Goal: Navigation & Orientation: Find specific page/section

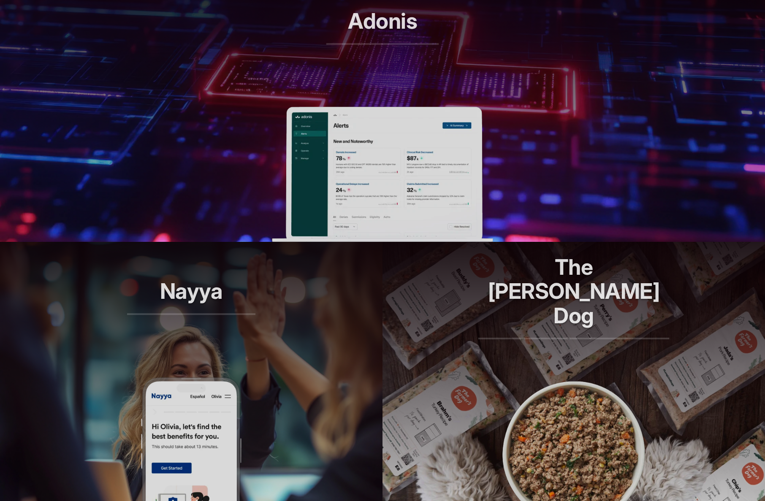
scroll to position [381, 0]
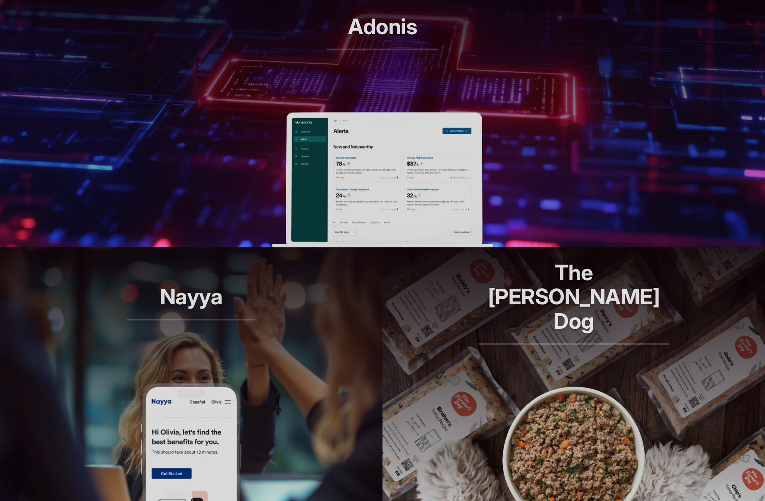
click at [248, 347] on header "Nayya Smarter decisions, better benefits" at bounding box center [191, 314] width 382 height 135
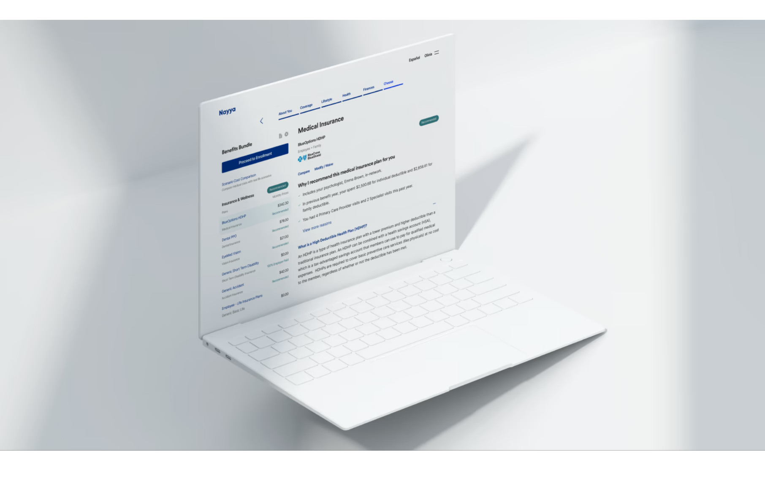
scroll to position [2720, 0]
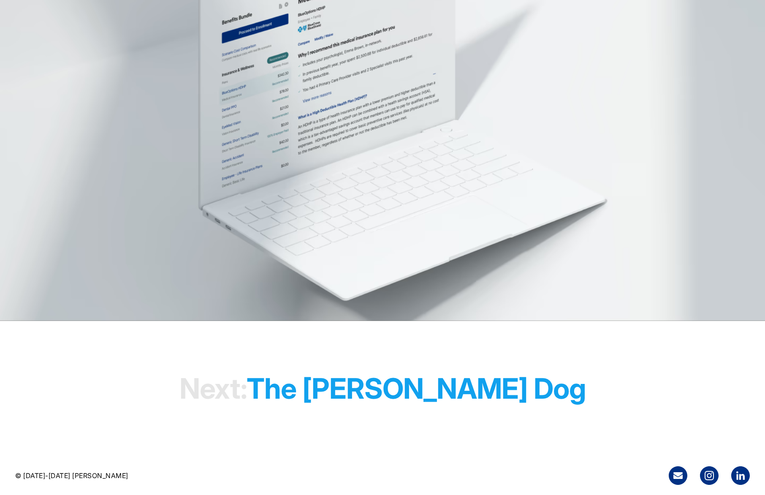
click at [426, 390] on h1 "Next: The Farmer's Dog" at bounding box center [382, 388] width 406 height 65
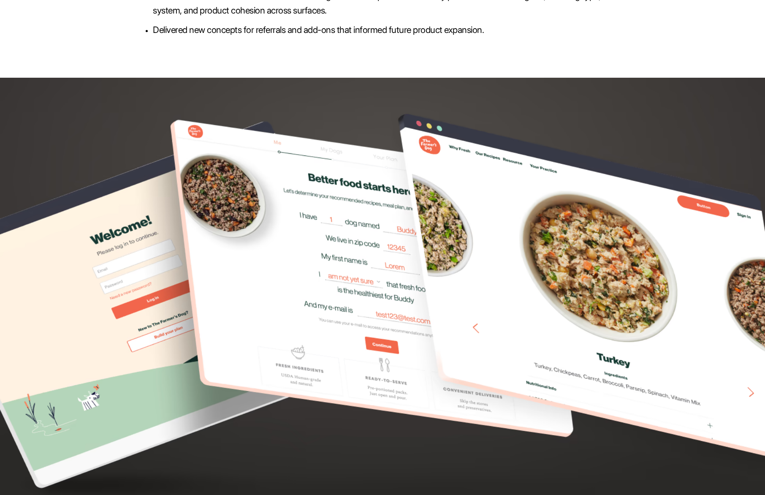
scroll to position [2705, 0]
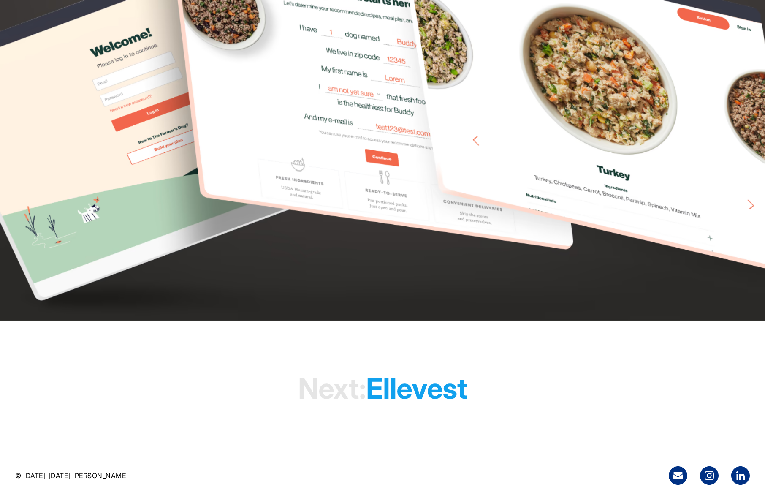
click at [421, 386] on h1 "Next: Ellevest" at bounding box center [382, 388] width 169 height 65
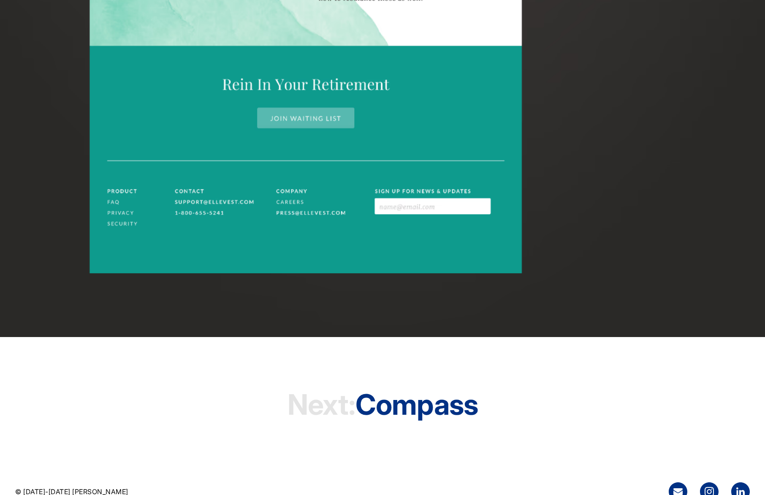
scroll to position [5146, 0]
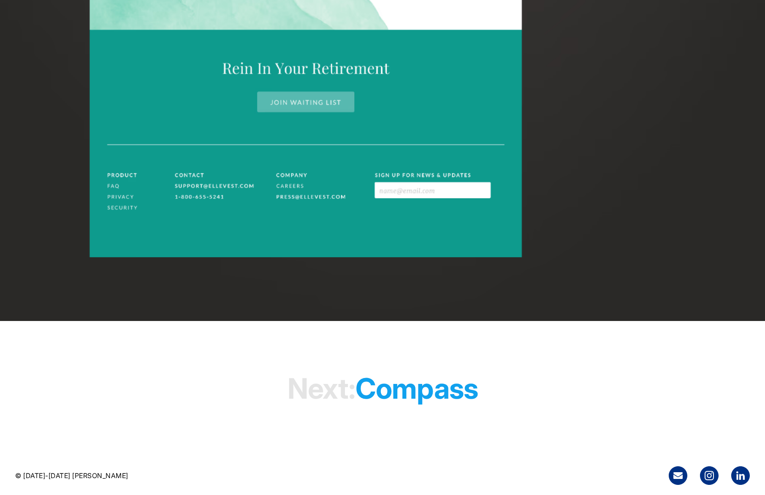
click at [421, 388] on h1 "Next: Compass" at bounding box center [382, 388] width 190 height 65
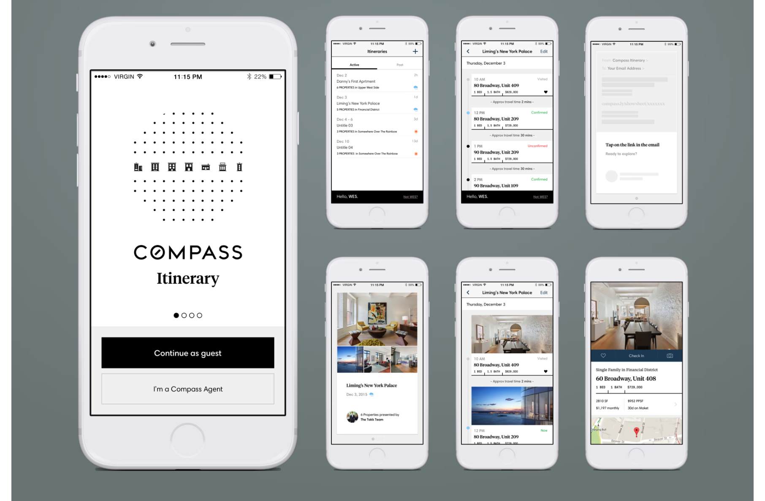
scroll to position [1816, 0]
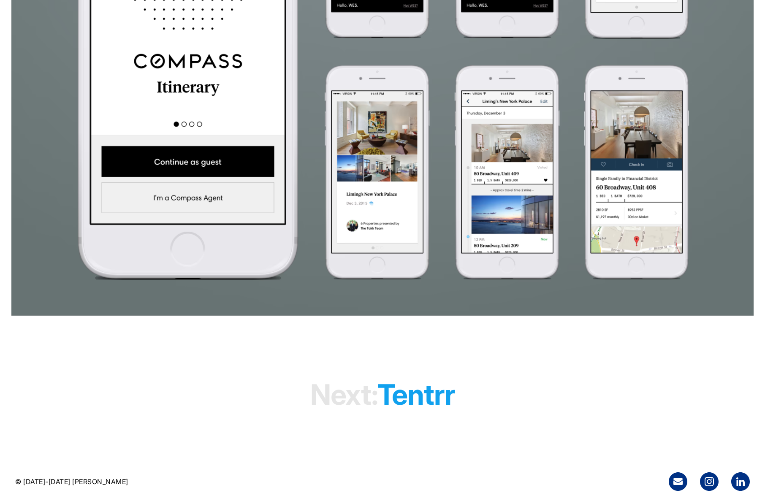
click at [427, 392] on h1 "Next: tentrr" at bounding box center [382, 395] width 144 height 65
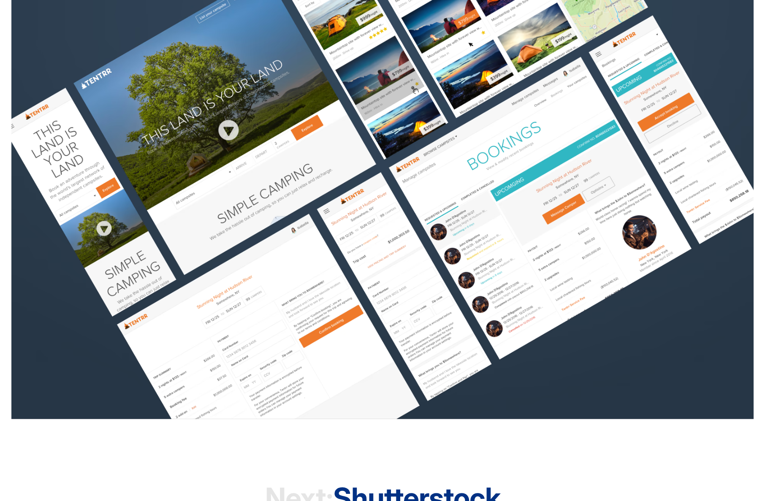
scroll to position [1272, 0]
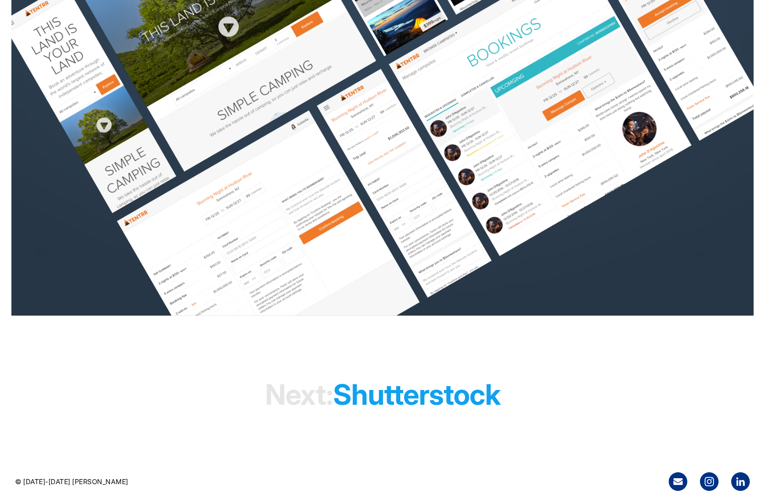
click at [426, 400] on h1 "Next: shutterstock" at bounding box center [382, 395] width 235 height 65
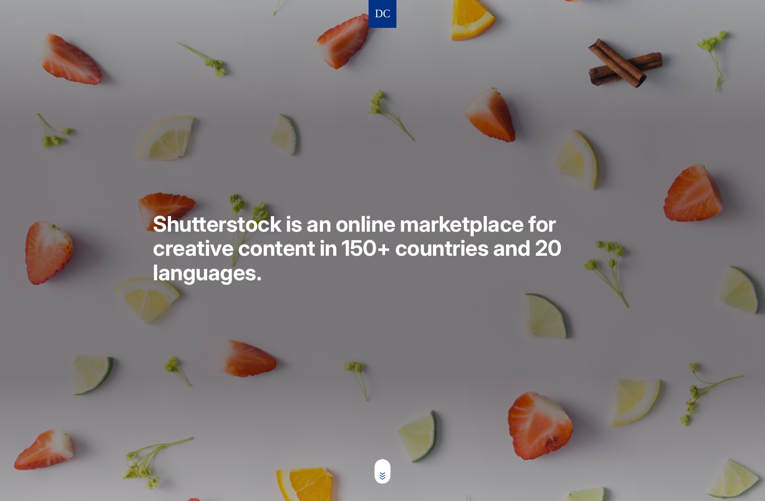
click at [383, 16] on img at bounding box center [382, 14] width 14 height 16
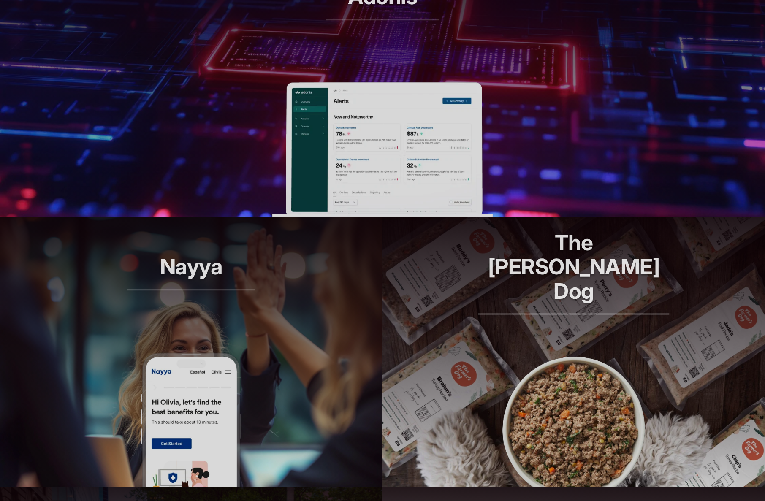
scroll to position [420, 0]
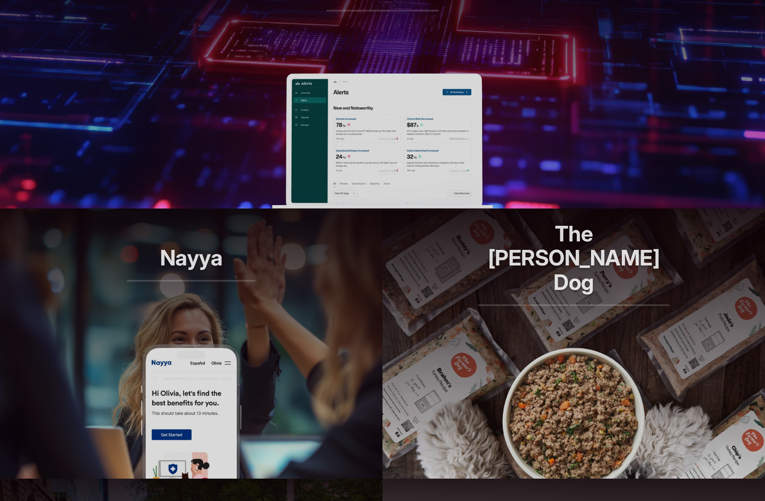
click at [399, 162] on img at bounding box center [382, 140] width 221 height 135
click at [206, 375] on img at bounding box center [191, 411] width 101 height 135
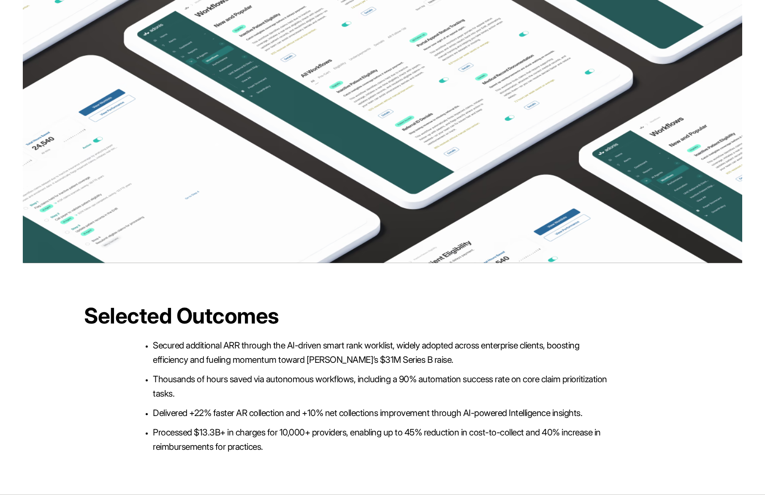
scroll to position [1999, 0]
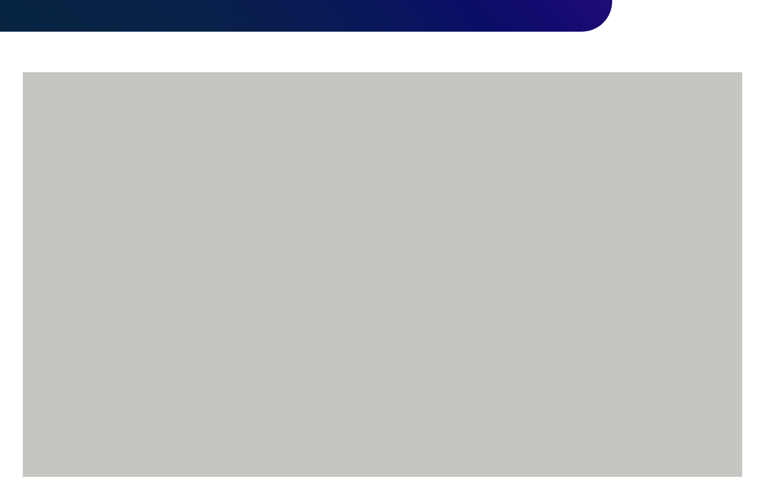
scroll to position [1929, 0]
